Goal: Find specific page/section: Find specific page/section

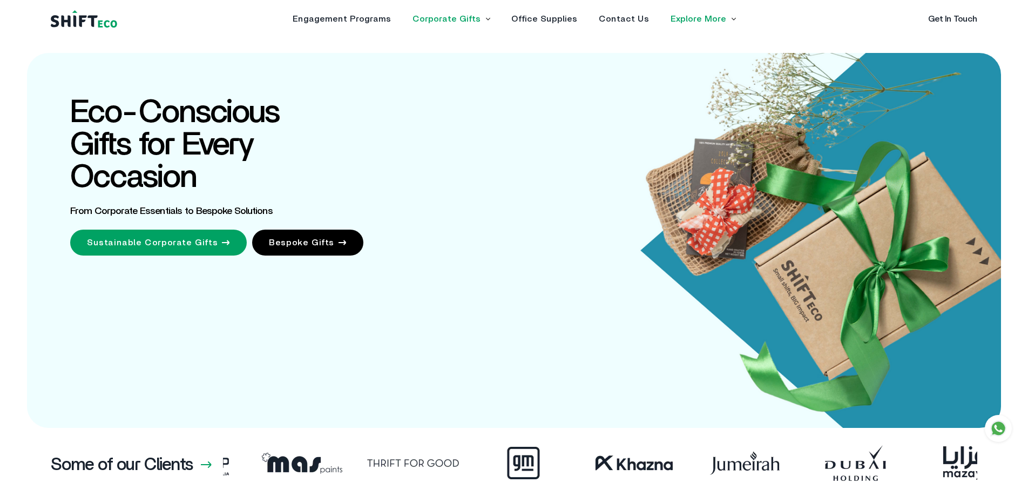
click at [473, 20] on link "Corporate Gifts" at bounding box center [447, 19] width 68 height 9
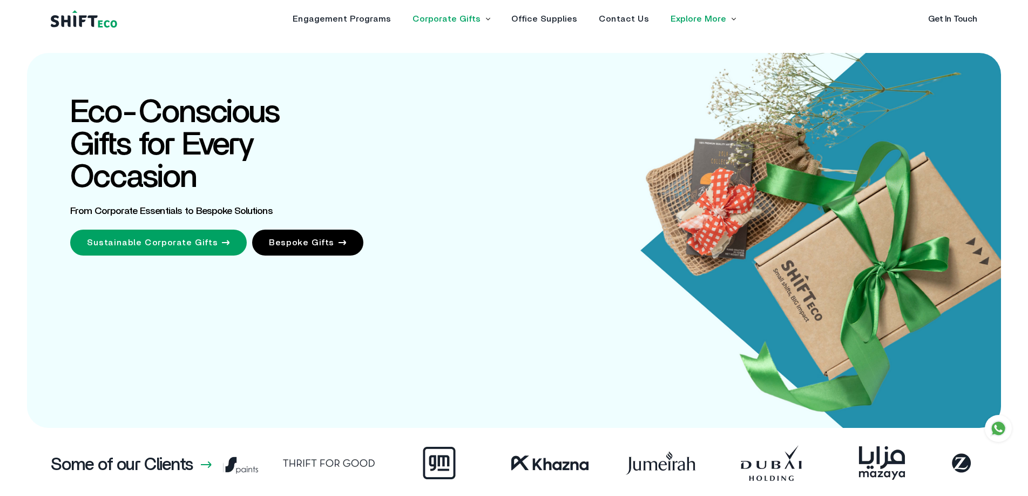
click at [475, 18] on link "Corporate Gifts" at bounding box center [447, 19] width 68 height 9
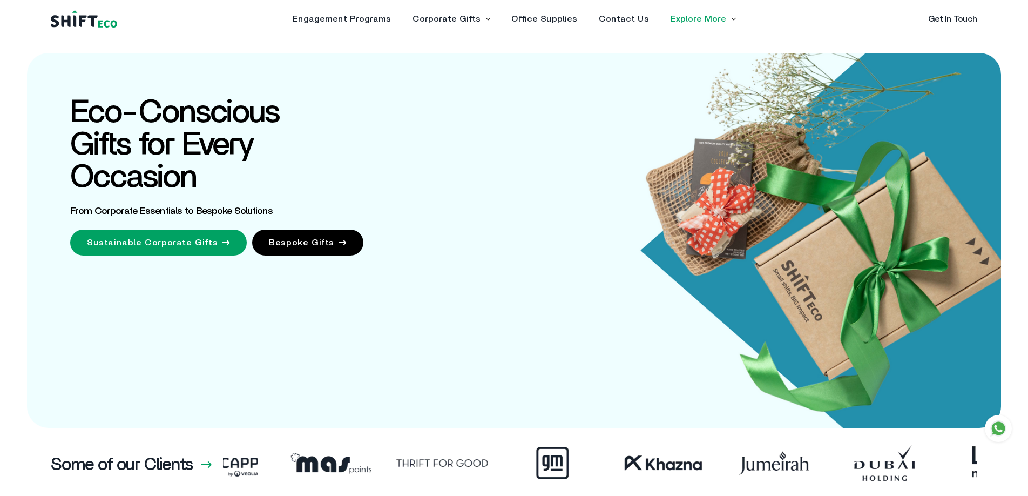
click at [487, 16] on li "Corporate Gifts Sustainable Corporate Gifts Bespoke Gifts" at bounding box center [451, 19] width 77 height 9
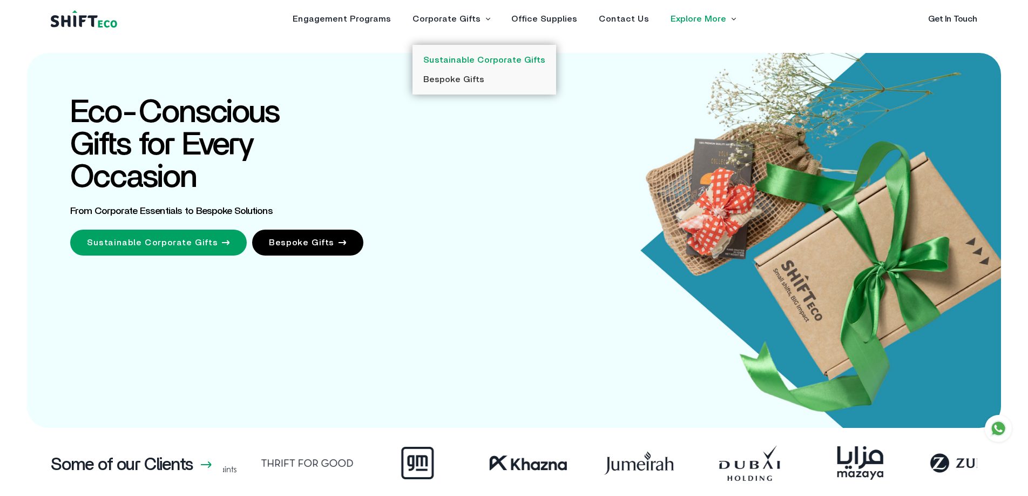
click at [485, 58] on link "Sustainable Corporate Gifts" at bounding box center [484, 60] width 122 height 9
